Goal: Task Accomplishment & Management: Use online tool/utility

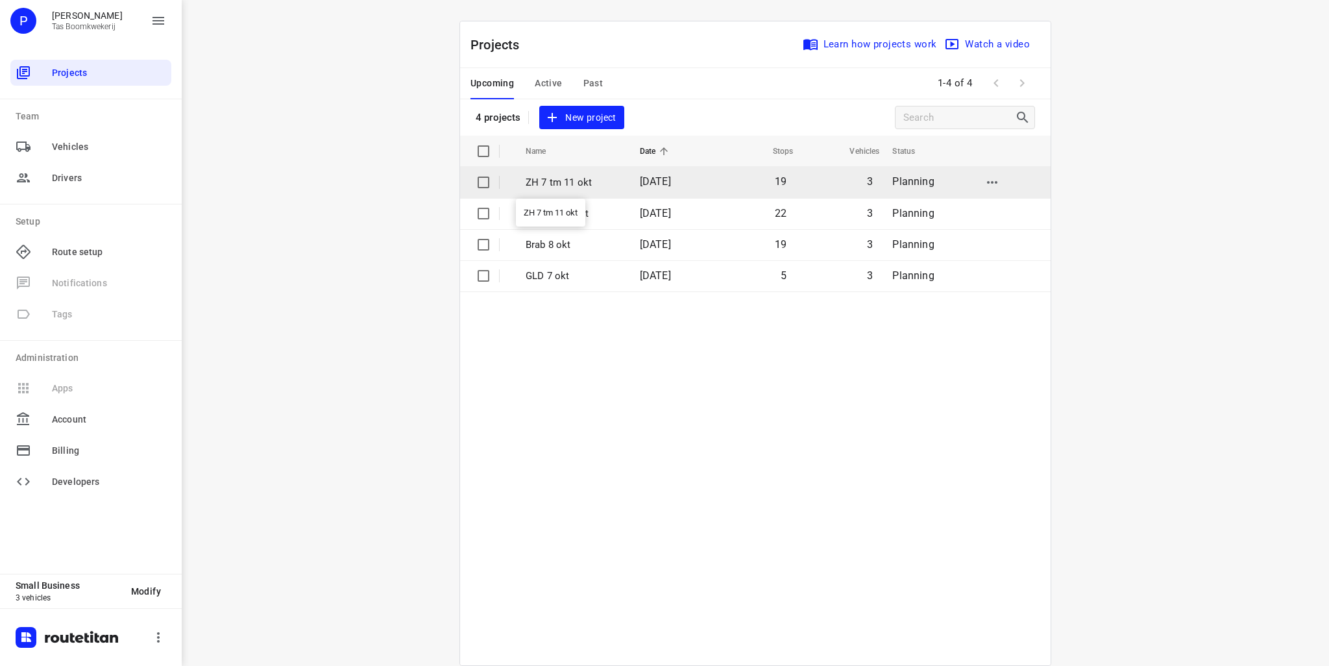
click at [554, 184] on p "ZH 7 tm 11 okt" at bounding box center [573, 182] width 95 height 15
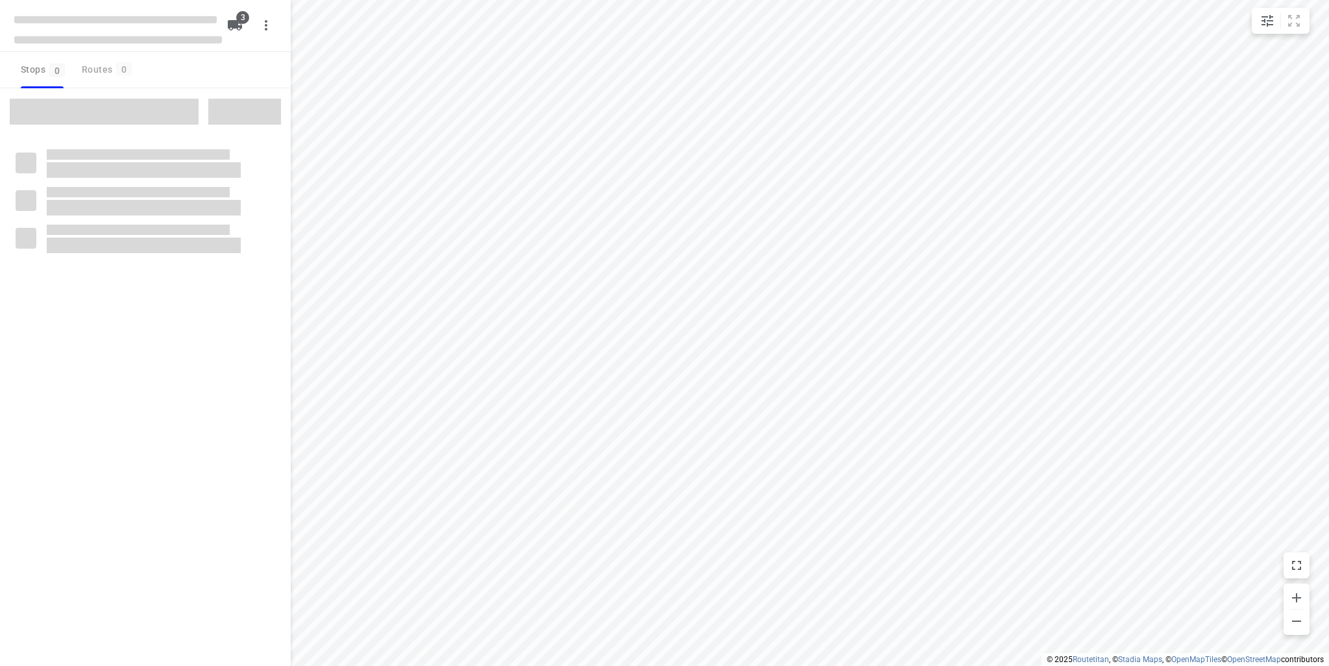
type input "distance"
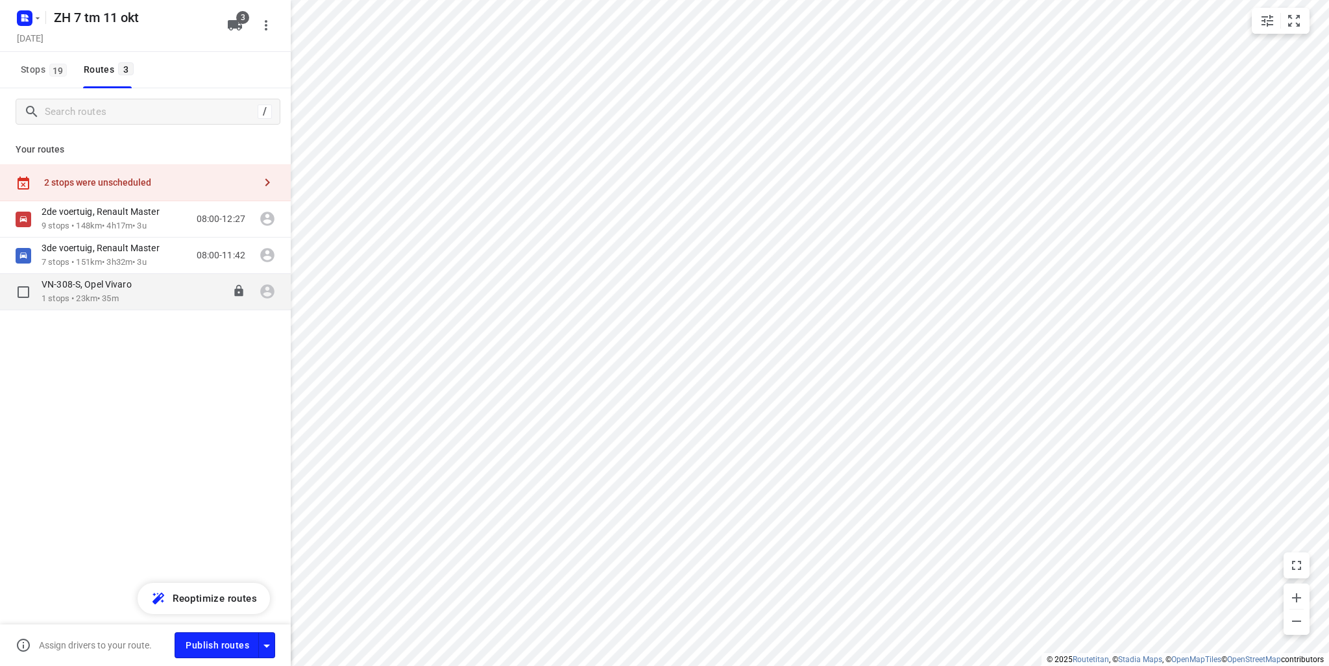
click at [60, 295] on p "1 stops • 23km • 35m" at bounding box center [93, 299] width 103 height 12
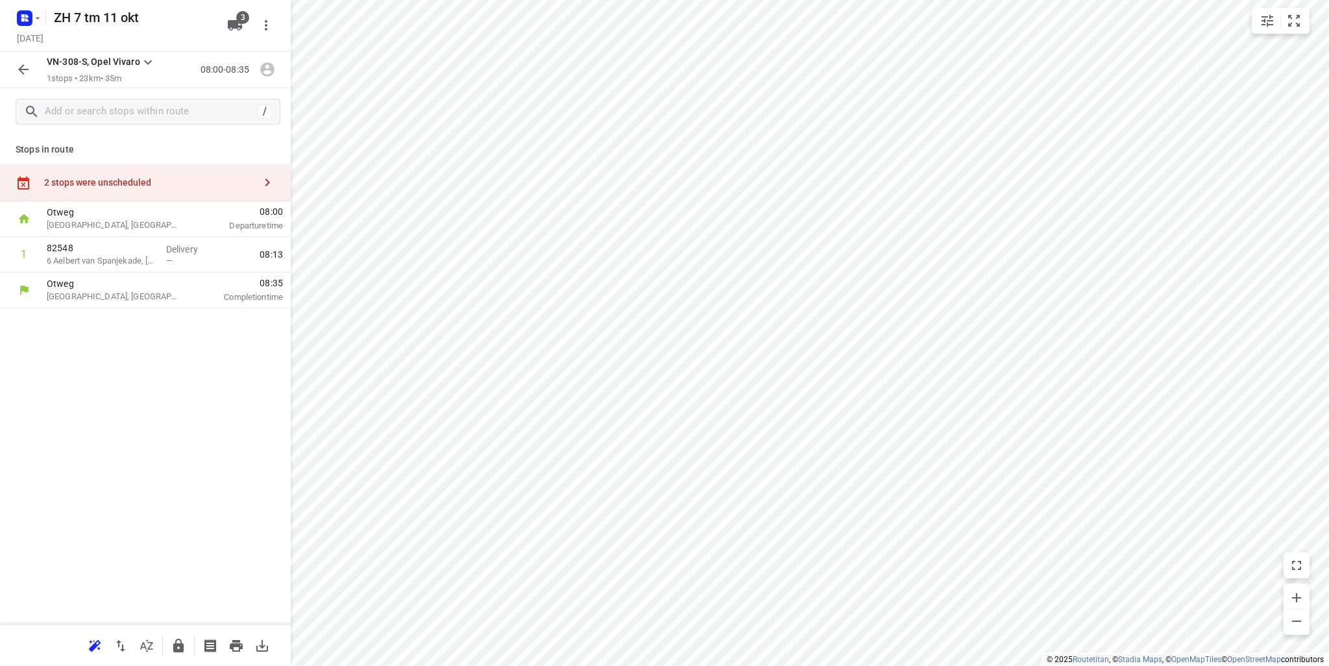
click at [23, 73] on icon "button" at bounding box center [23, 69] width 10 height 10
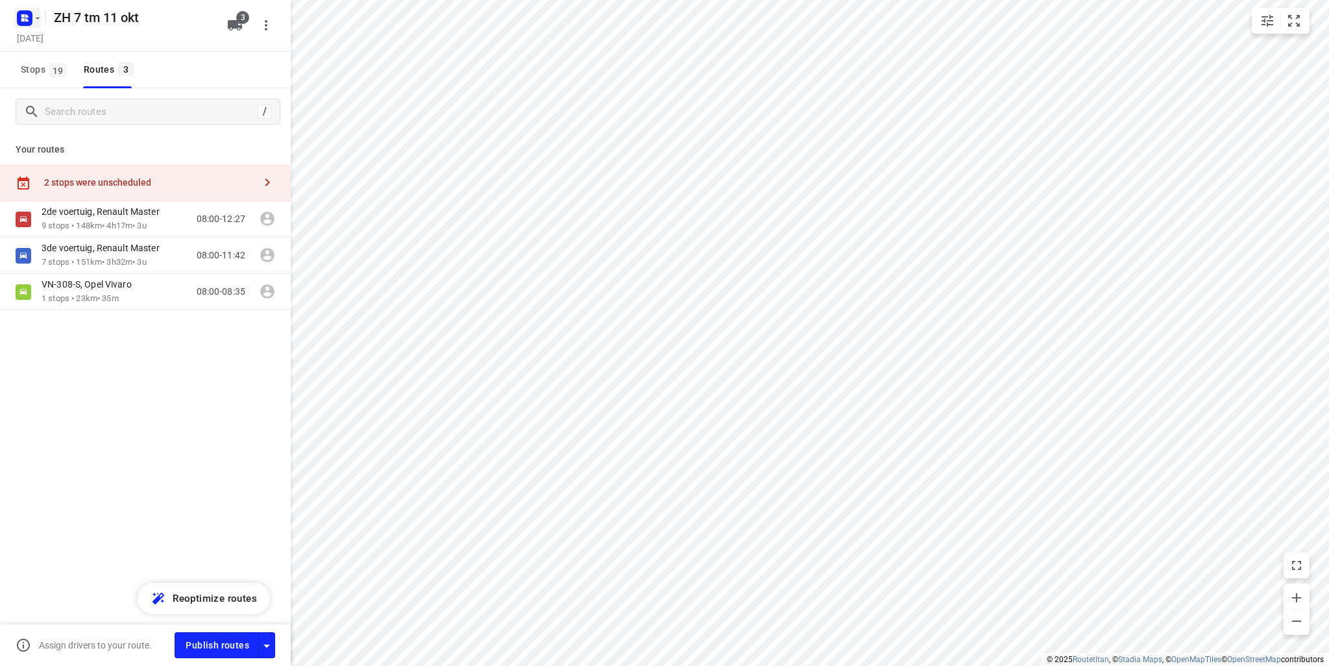
click at [34, 16] on icon "button" at bounding box center [37, 18] width 10 height 10
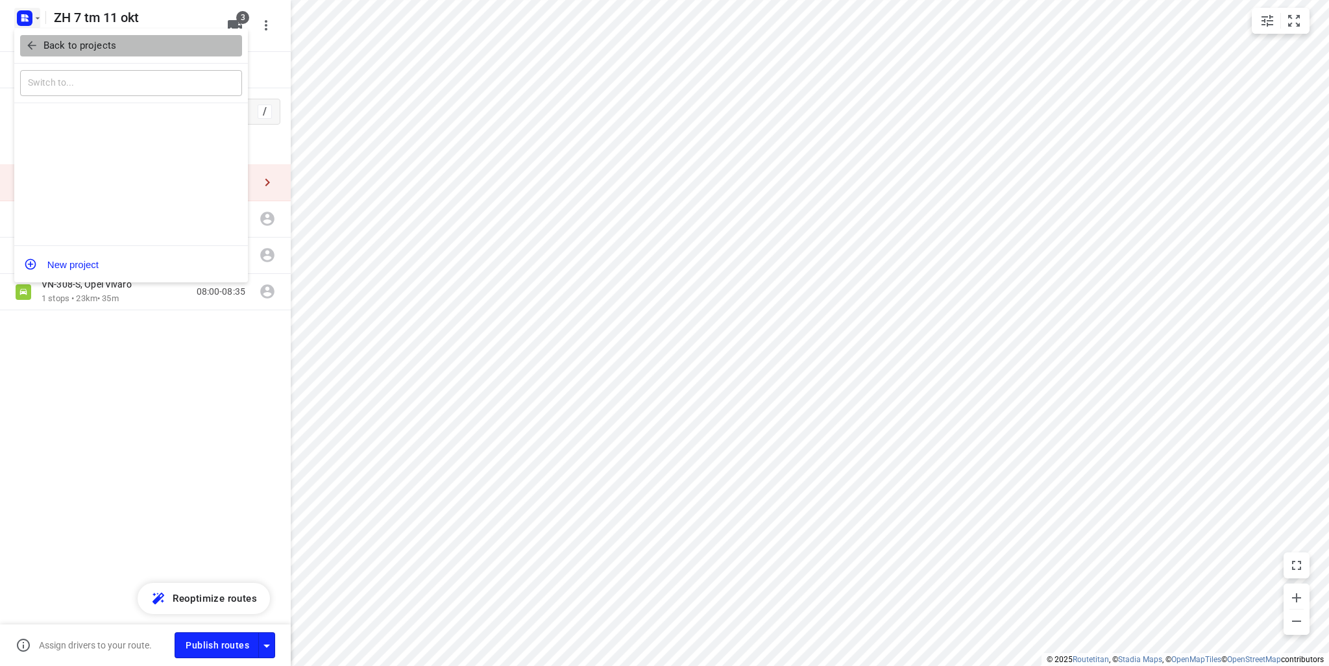
click at [57, 46] on p "Back to projects" at bounding box center [79, 45] width 73 height 15
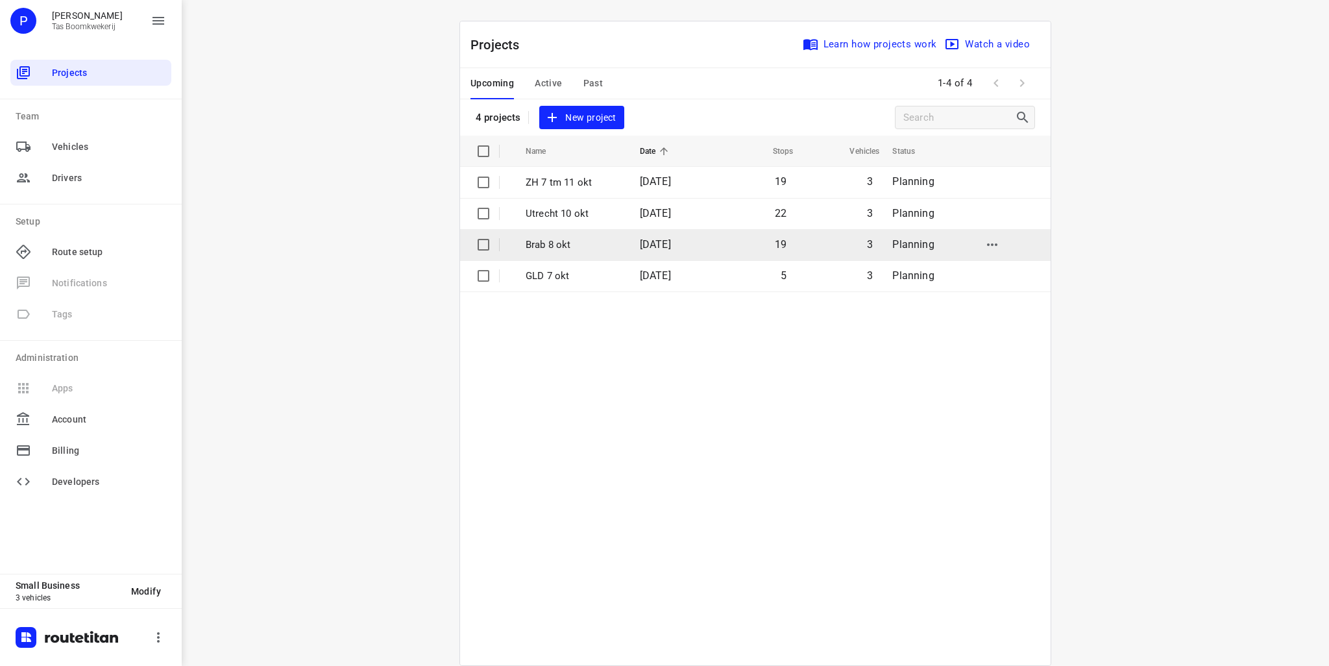
click at [554, 251] on p "Brab 8 okt" at bounding box center [573, 245] width 95 height 15
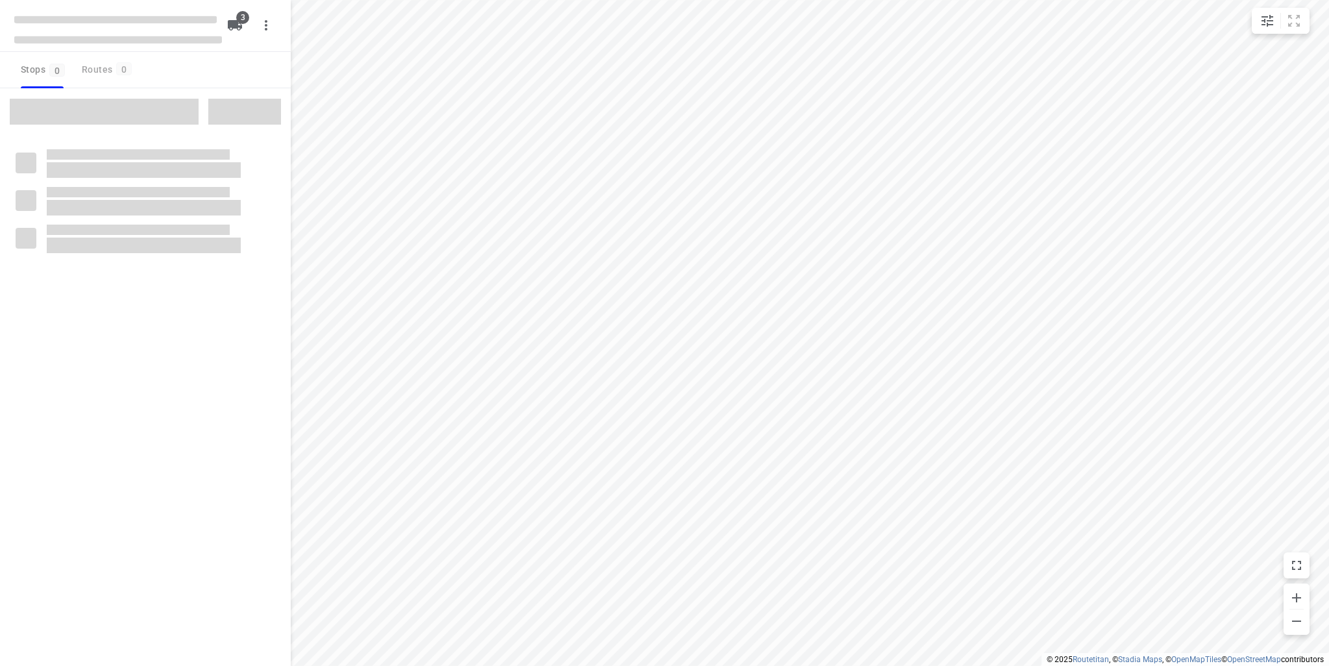
type input "distance"
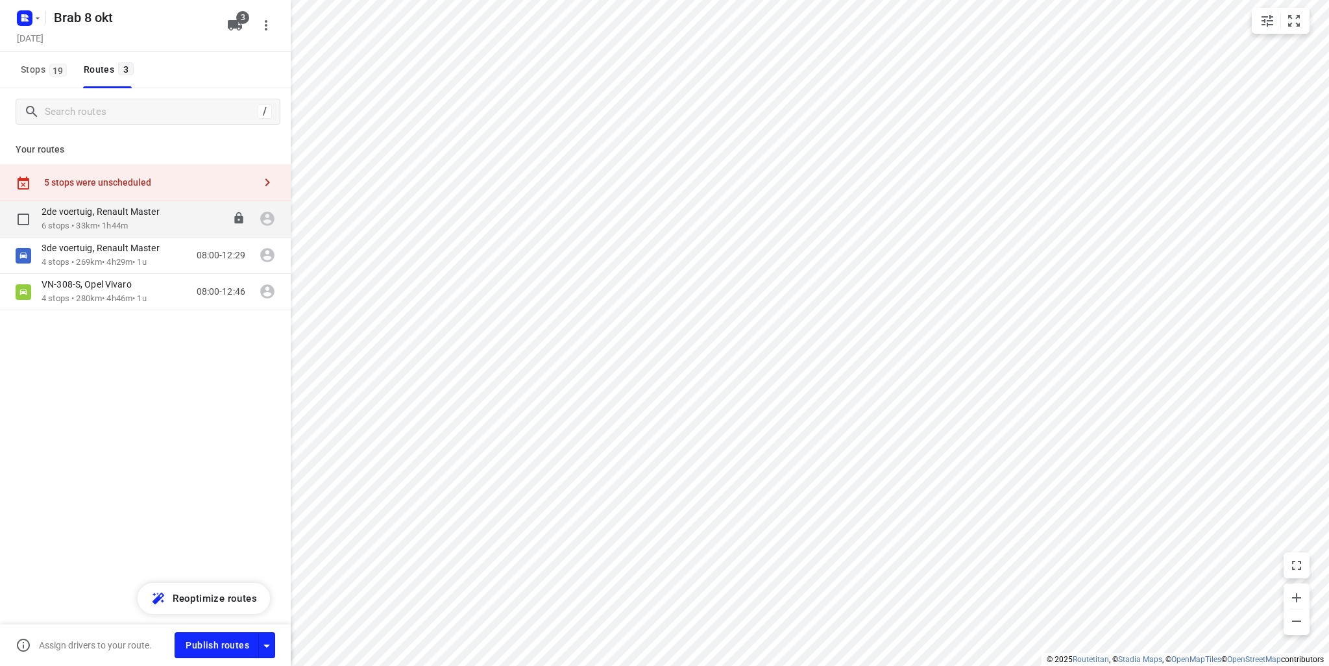
click at [138, 234] on div "2de voertuig, Renault Master 6 stops • 33km • 1h44m 08:00-09:44" at bounding box center [145, 219] width 291 height 36
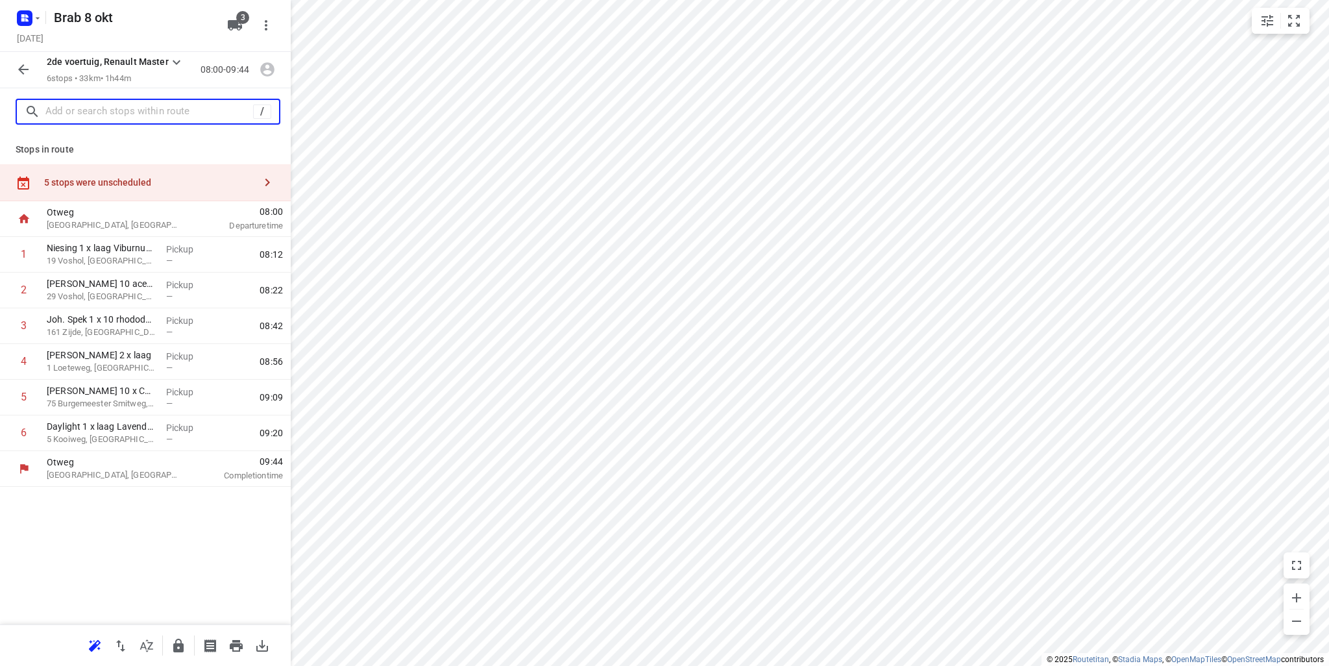
click at [117, 102] on input "text" at bounding box center [149, 112] width 208 height 20
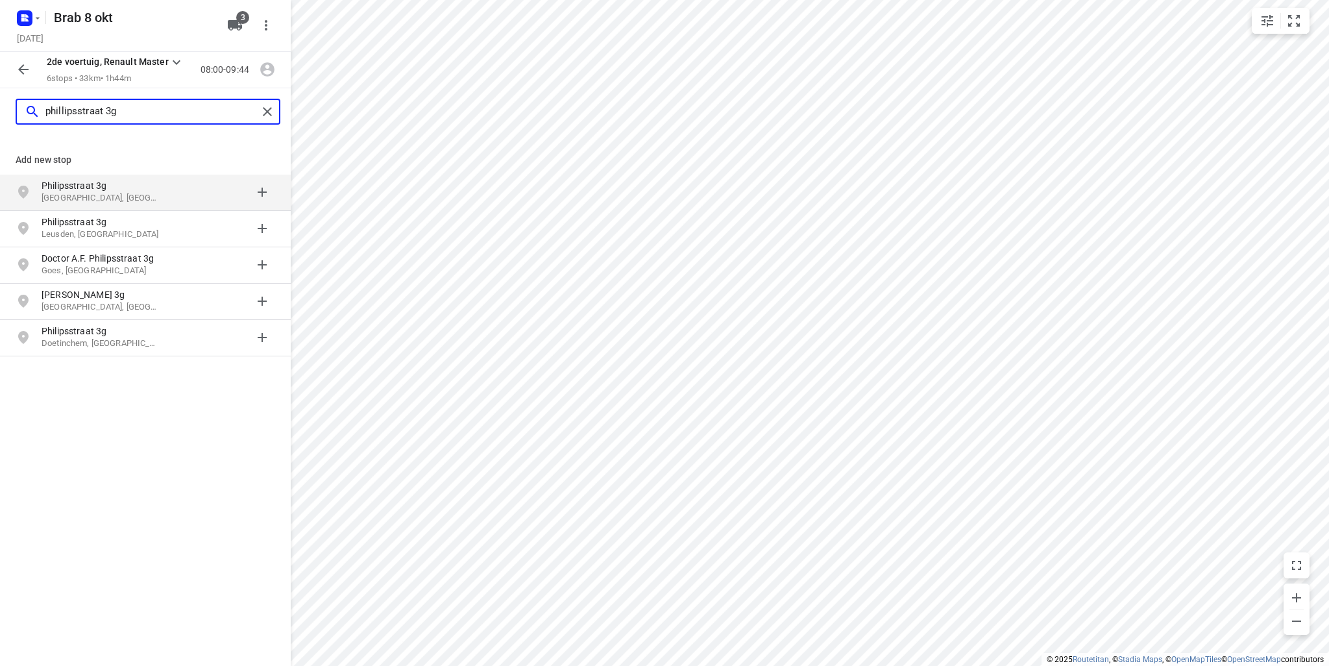
type input "phillipsstraat 3g"
click at [136, 195] on p "[GEOGRAPHIC_DATA], [GEOGRAPHIC_DATA]" at bounding box center [101, 198] width 119 height 12
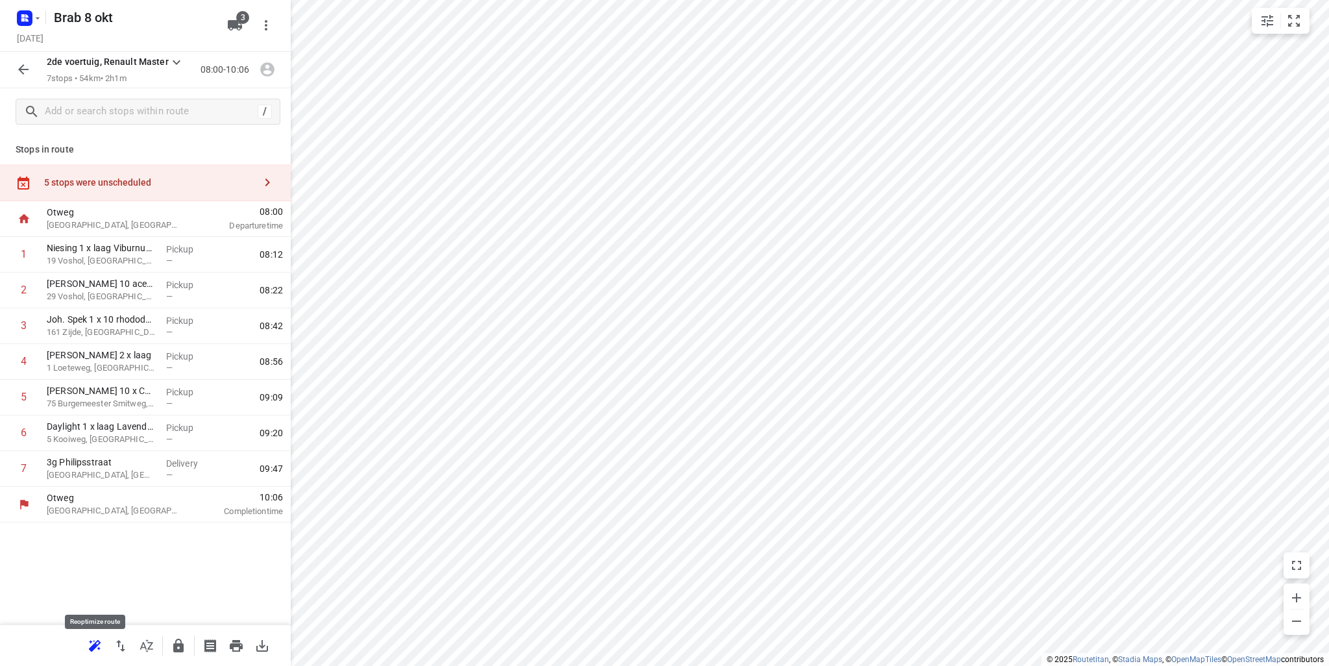
click at [92, 645] on icon "button" at bounding box center [93, 647] width 8 height 8
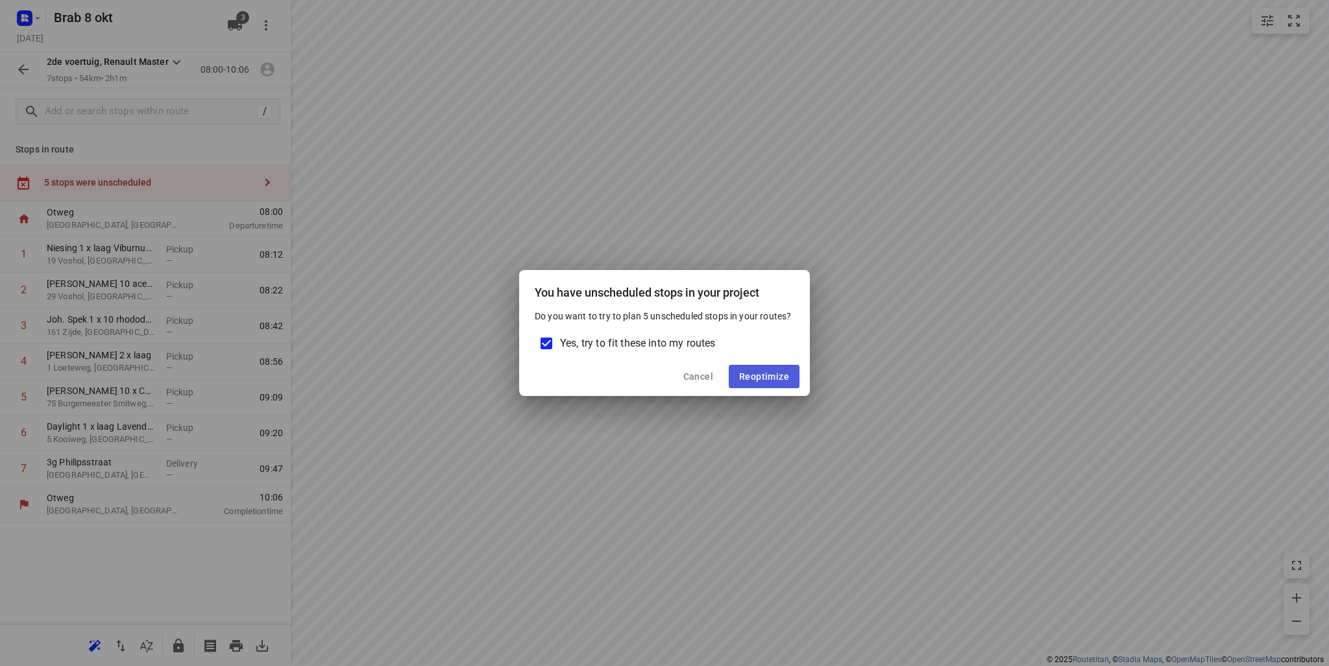
click at [785, 376] on span "Reoptimize" at bounding box center [764, 376] width 50 height 10
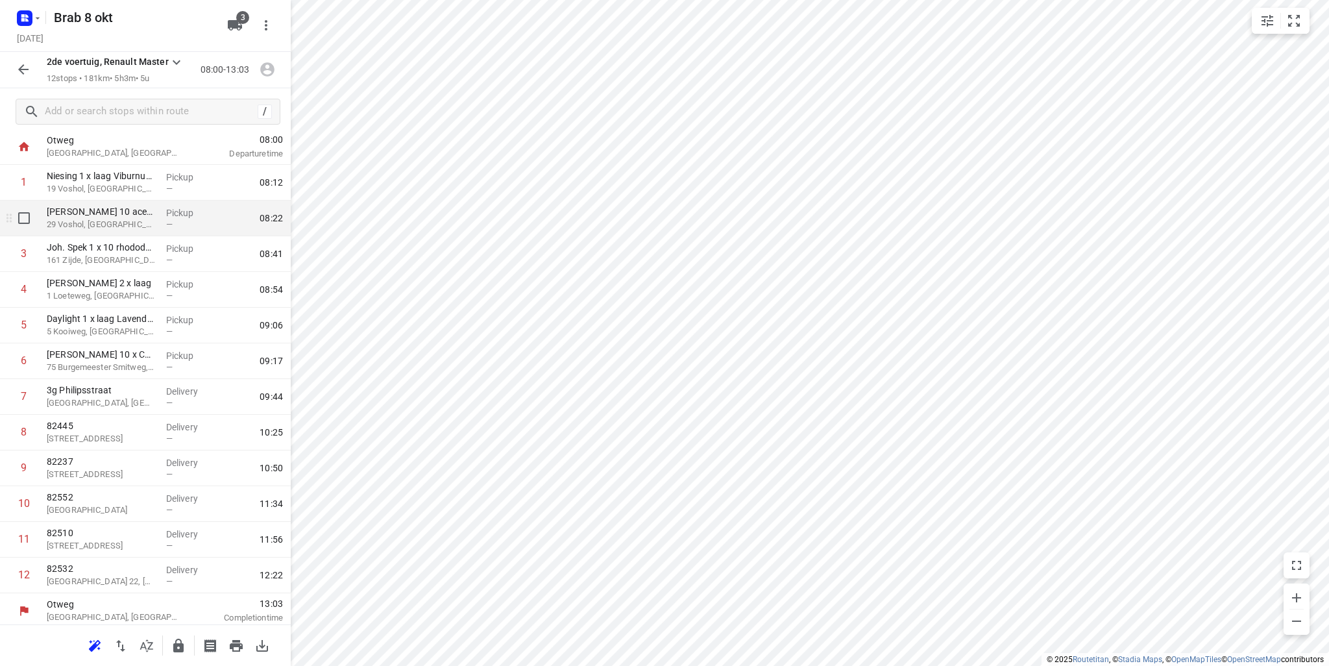
scroll to position [39, 0]
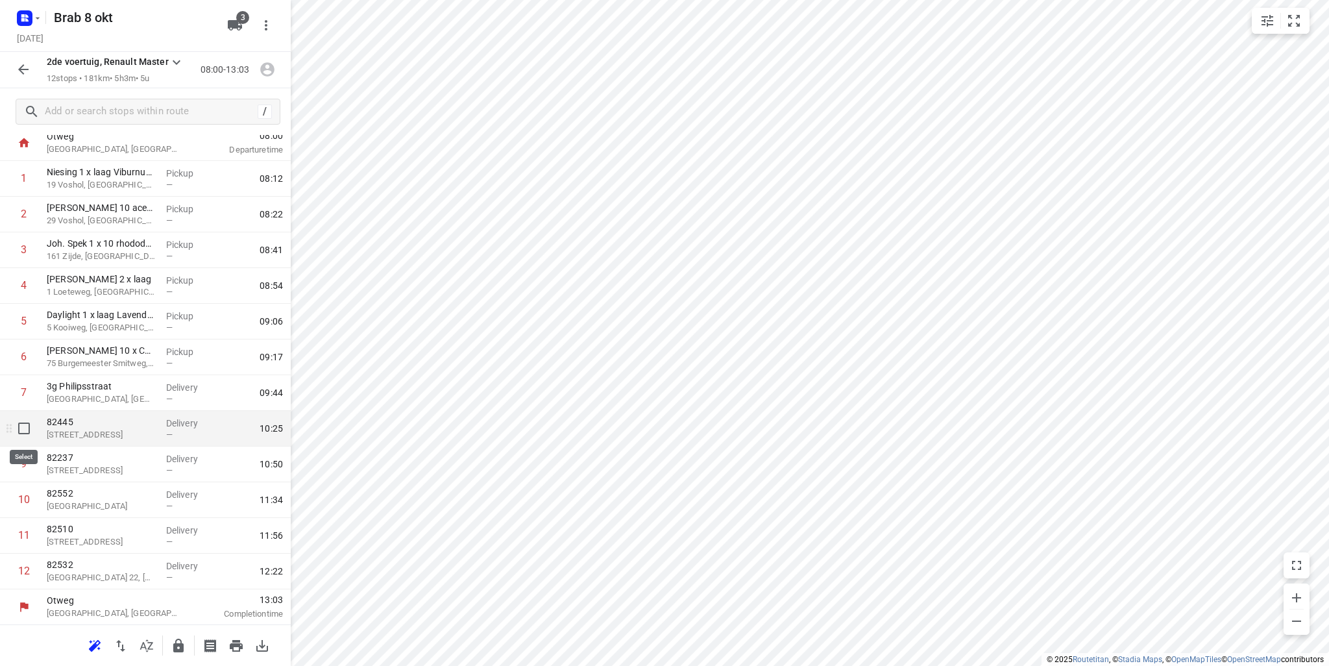
click at [15, 426] on input "checkbox" at bounding box center [24, 428] width 26 height 26
checkbox input "true"
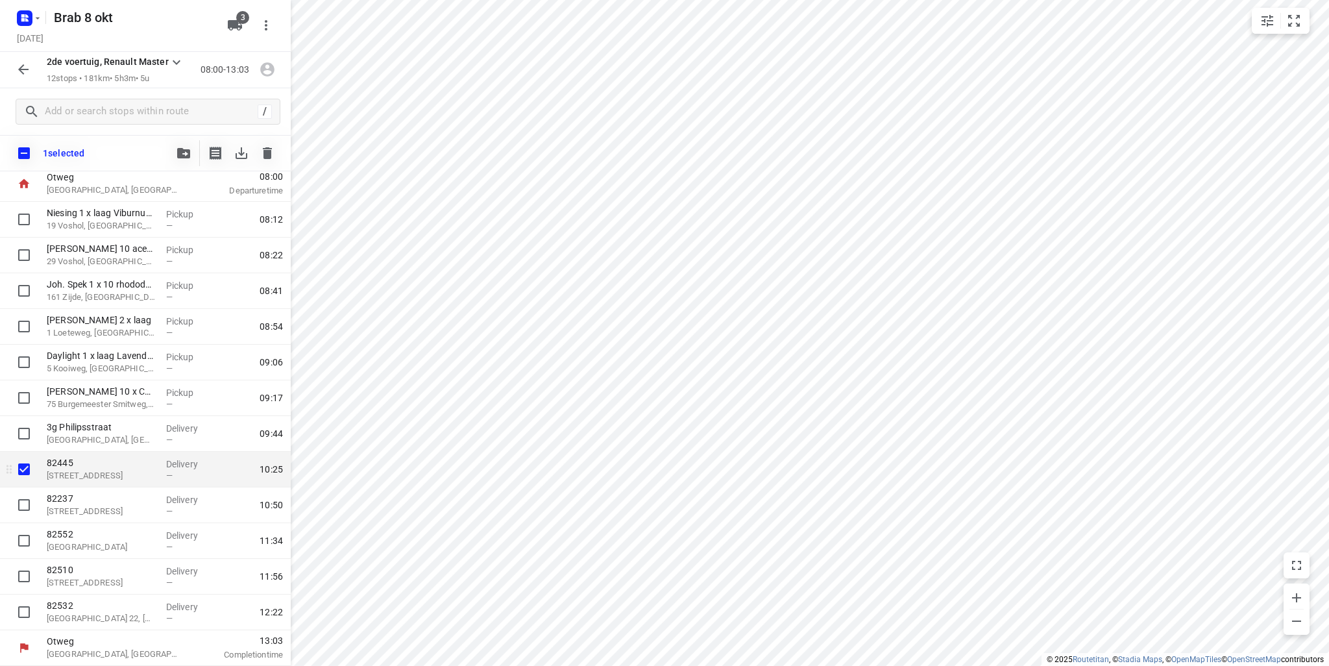
scroll to position [34, 0]
click at [25, 502] on input "checkbox" at bounding box center [24, 505] width 26 height 26
checkbox input "true"
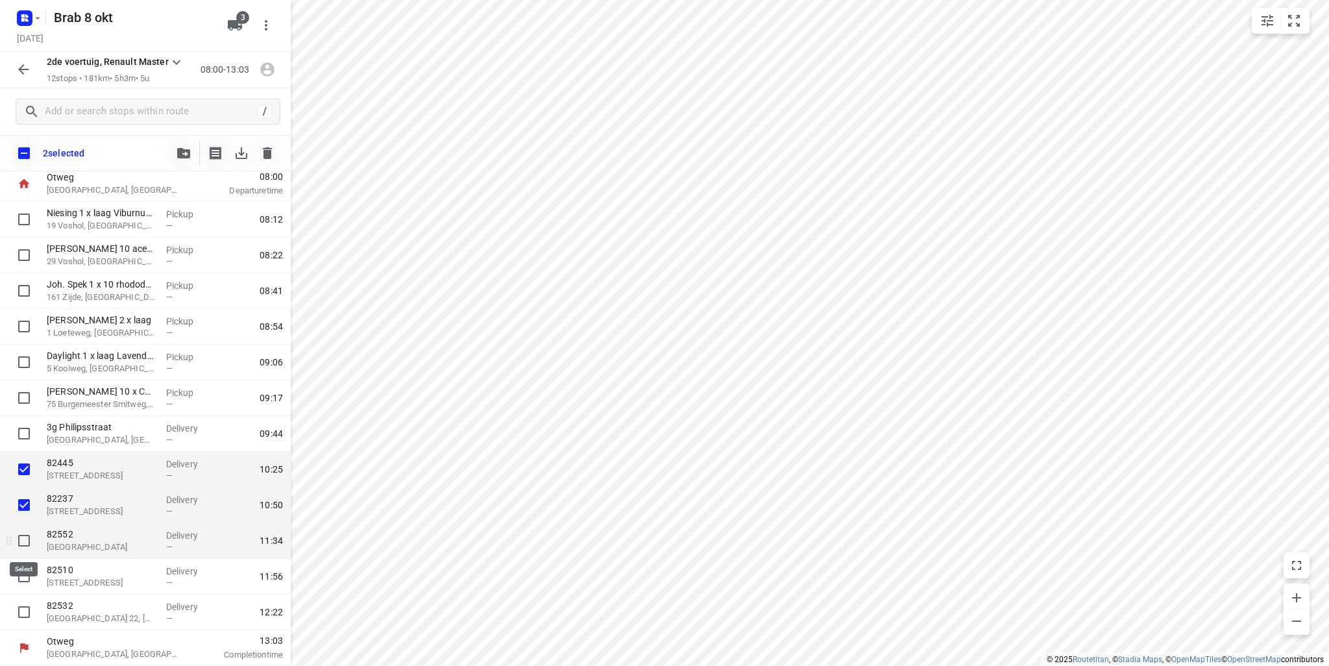
click at [26, 550] on input "checkbox" at bounding box center [24, 541] width 26 height 26
checkbox input "true"
click at [26, 576] on input "checkbox" at bounding box center [24, 576] width 26 height 26
checkbox input "true"
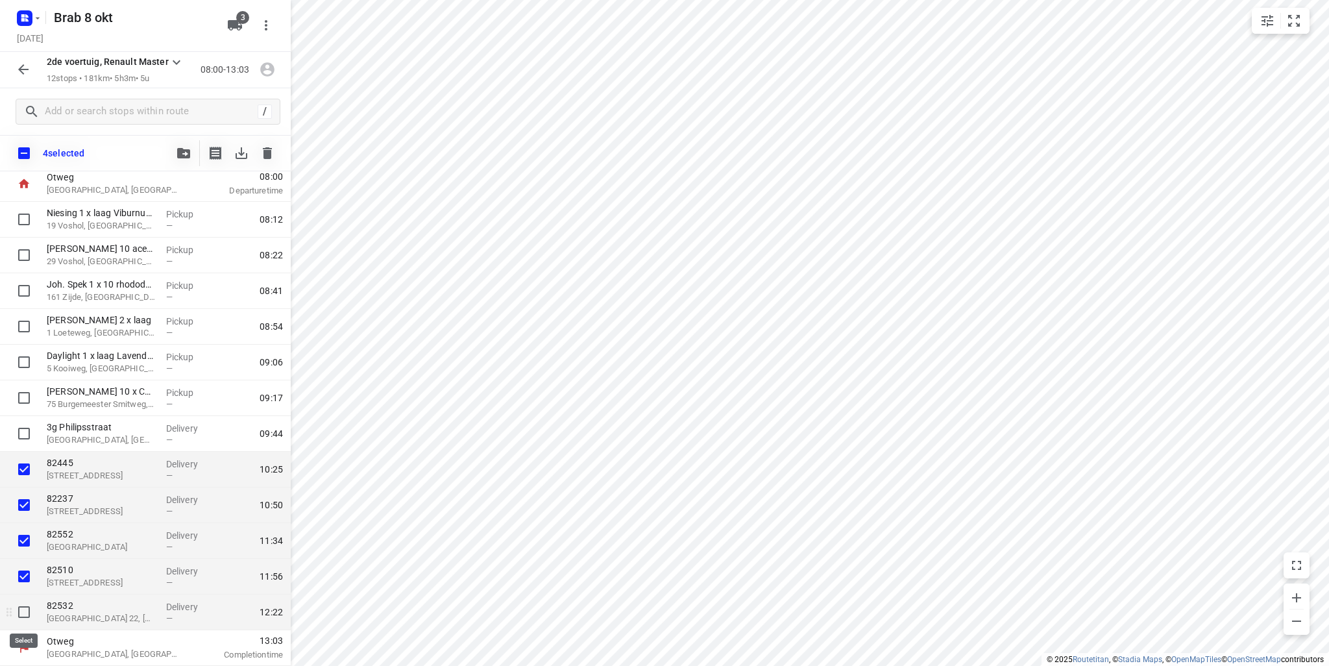
click at [24, 606] on input "checkbox" at bounding box center [24, 612] width 26 height 26
checkbox input "true"
click at [189, 154] on icon "button" at bounding box center [183, 153] width 13 height 10
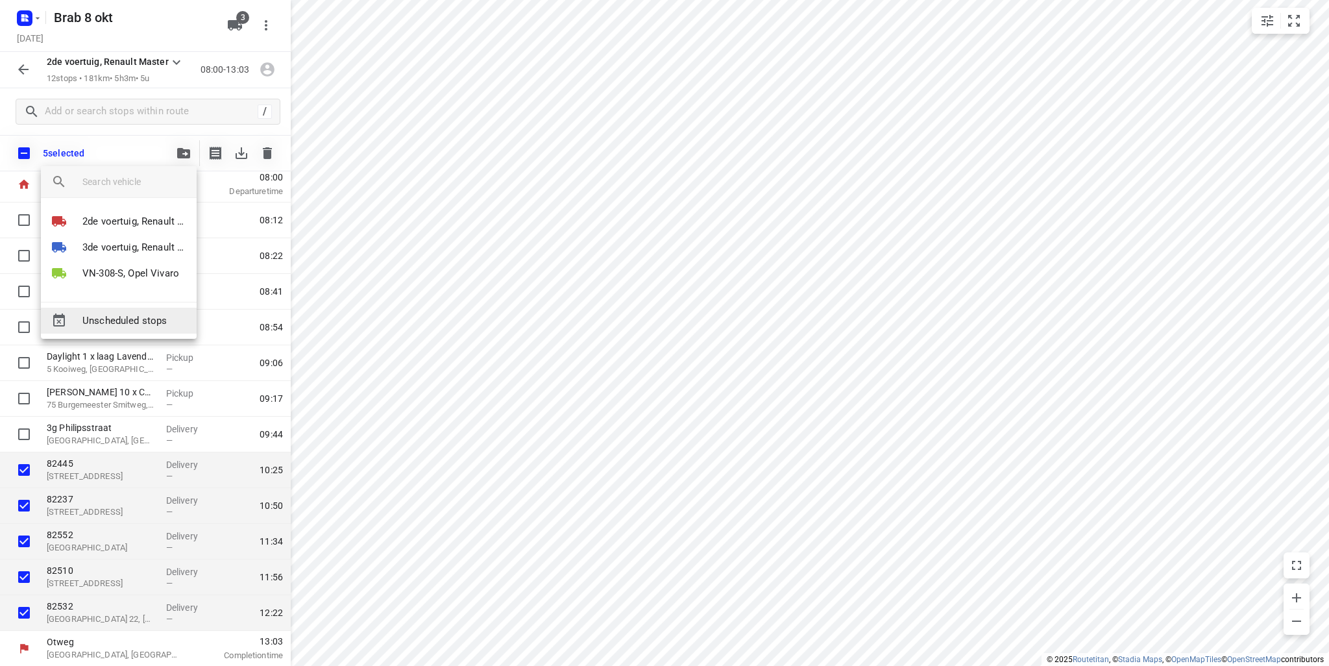
click at [97, 316] on span "Unscheduled stops" at bounding box center [134, 321] width 104 height 15
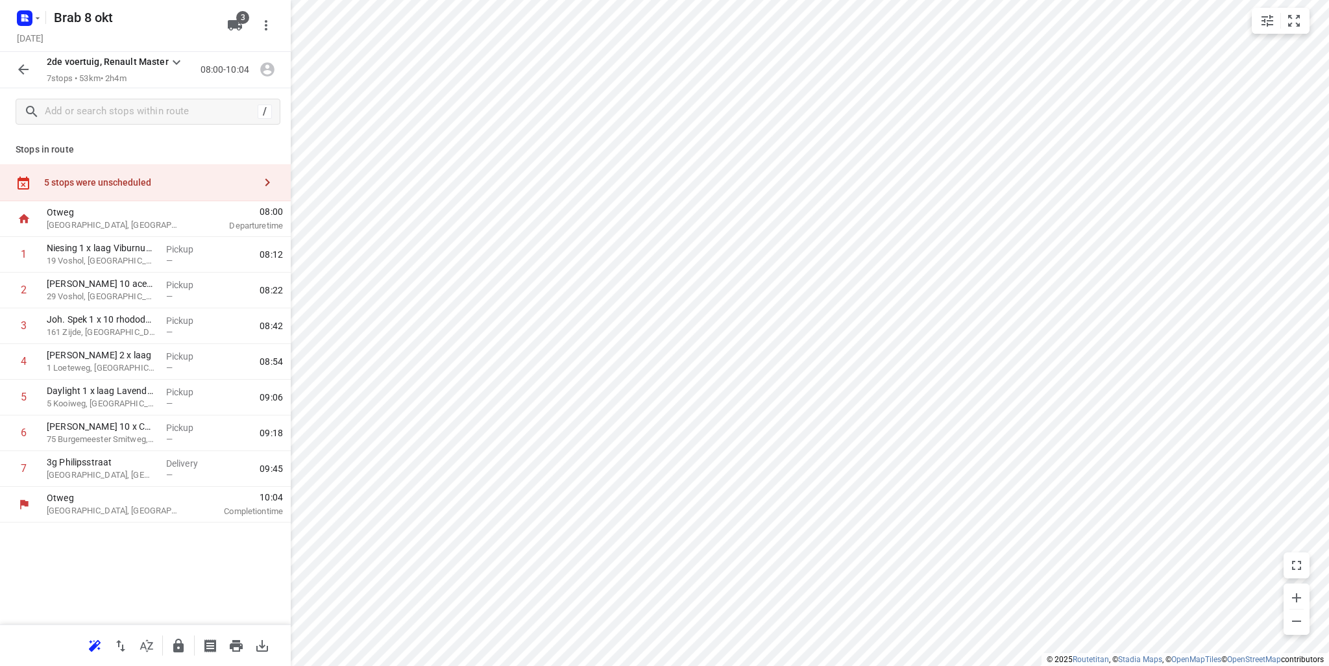
scroll to position [0, 0]
click at [117, 649] on icon "button" at bounding box center [121, 646] width 16 height 16
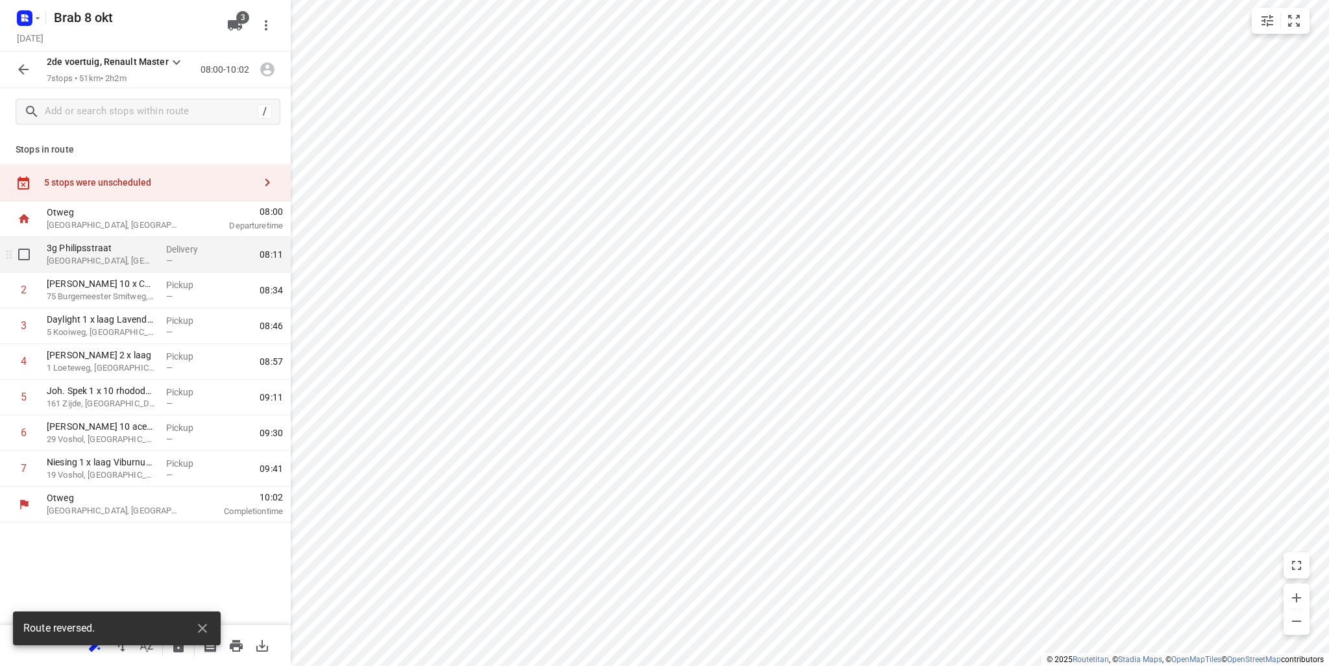
click at [110, 256] on p "[GEOGRAPHIC_DATA], [GEOGRAPHIC_DATA]" at bounding box center [101, 260] width 109 height 13
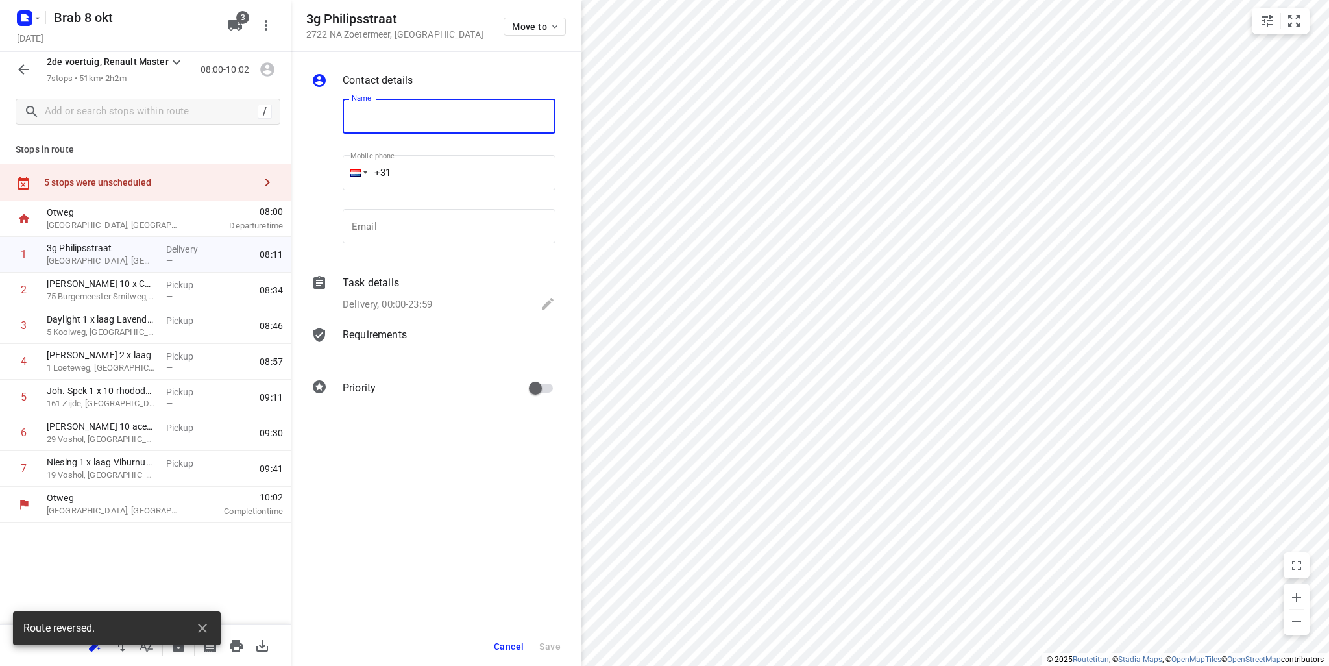
click at [437, 116] on input "text" at bounding box center [449, 116] width 213 height 35
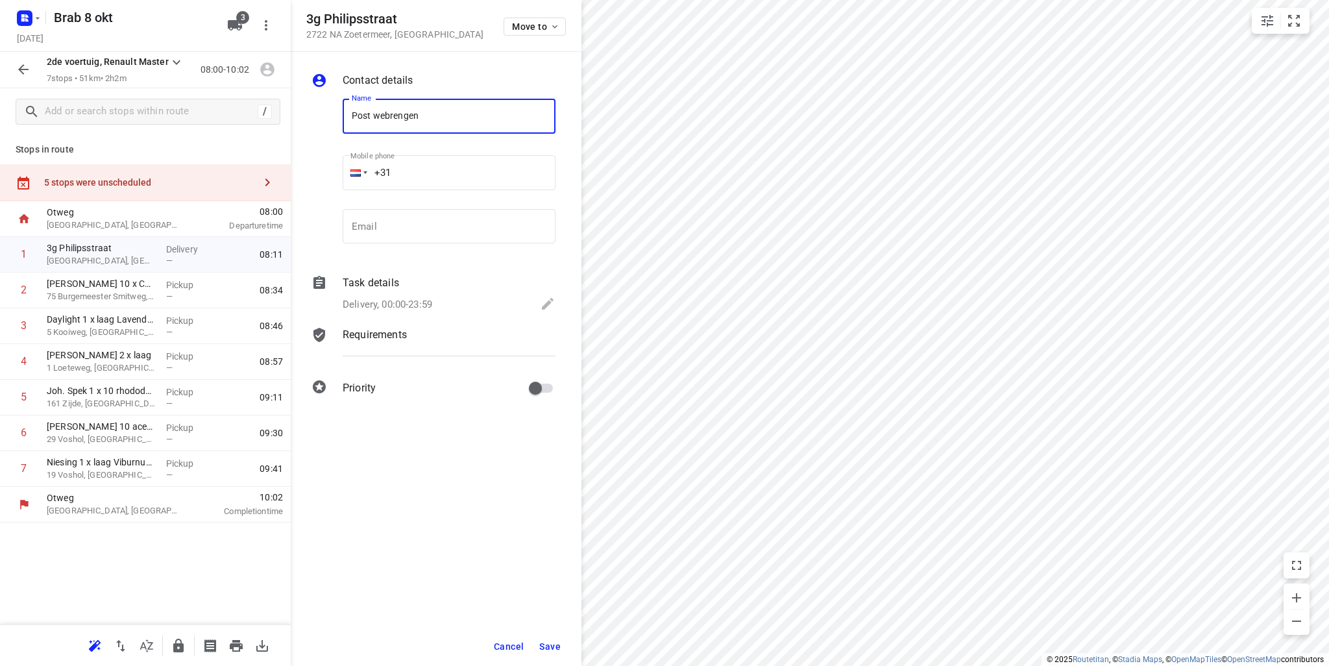
type input "Post webrengen"
click at [553, 651] on span "Save" at bounding box center [549, 646] width 21 height 10
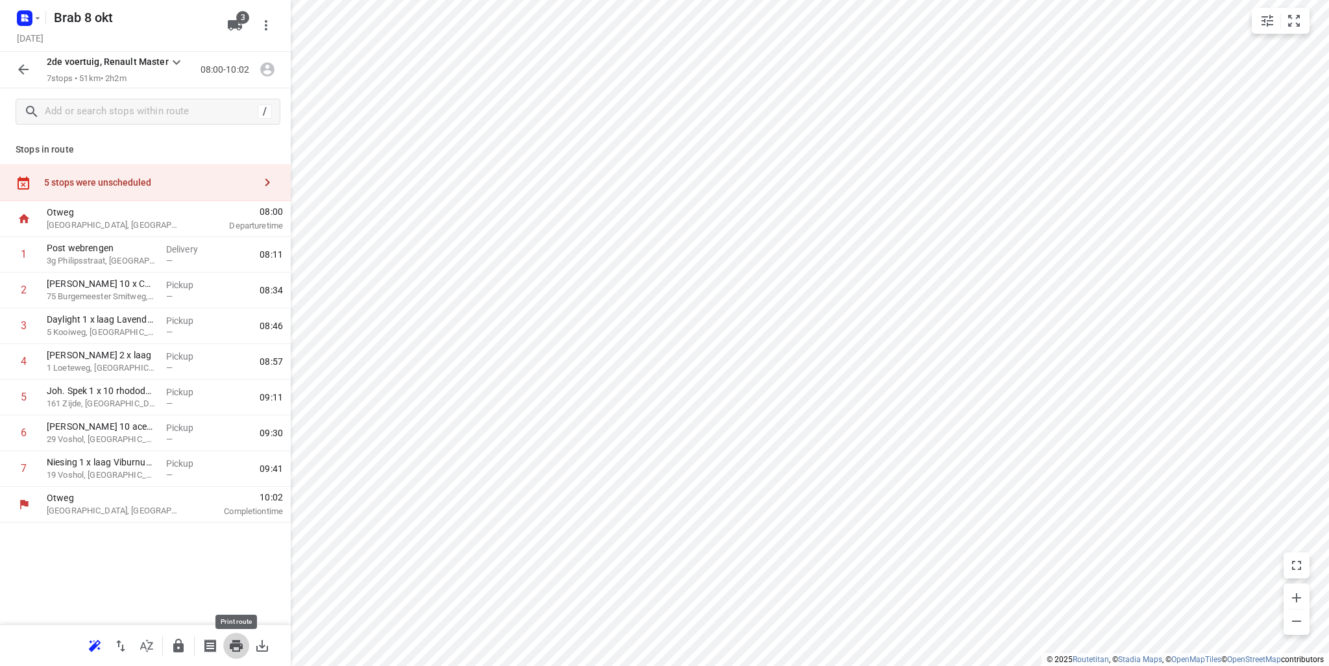
click at [232, 642] on icon "button" at bounding box center [236, 646] width 16 height 16
